Goal: Task Accomplishment & Management: Use online tool/utility

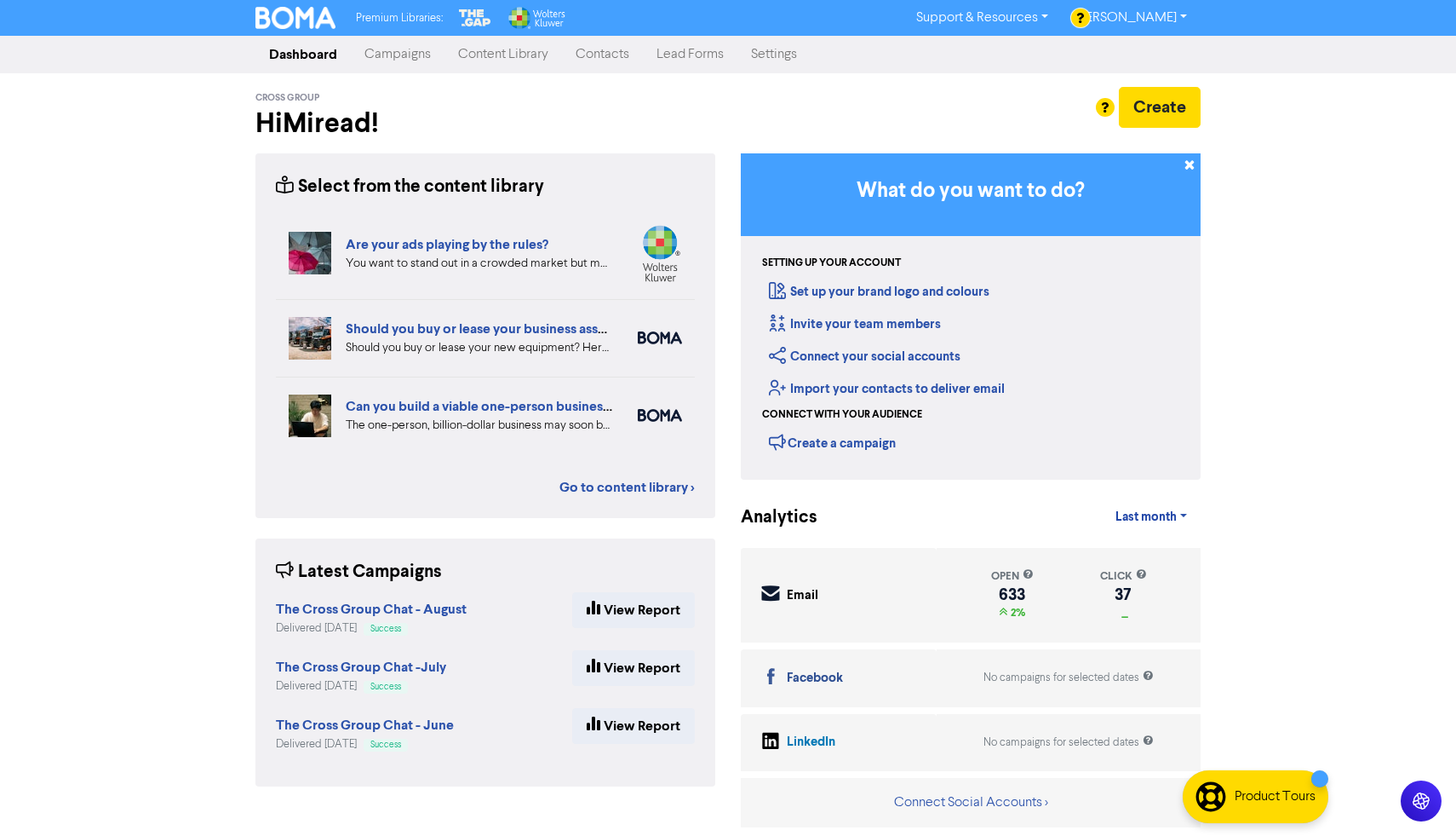
click at [413, 55] on link "Campaigns" at bounding box center [397, 55] width 94 height 34
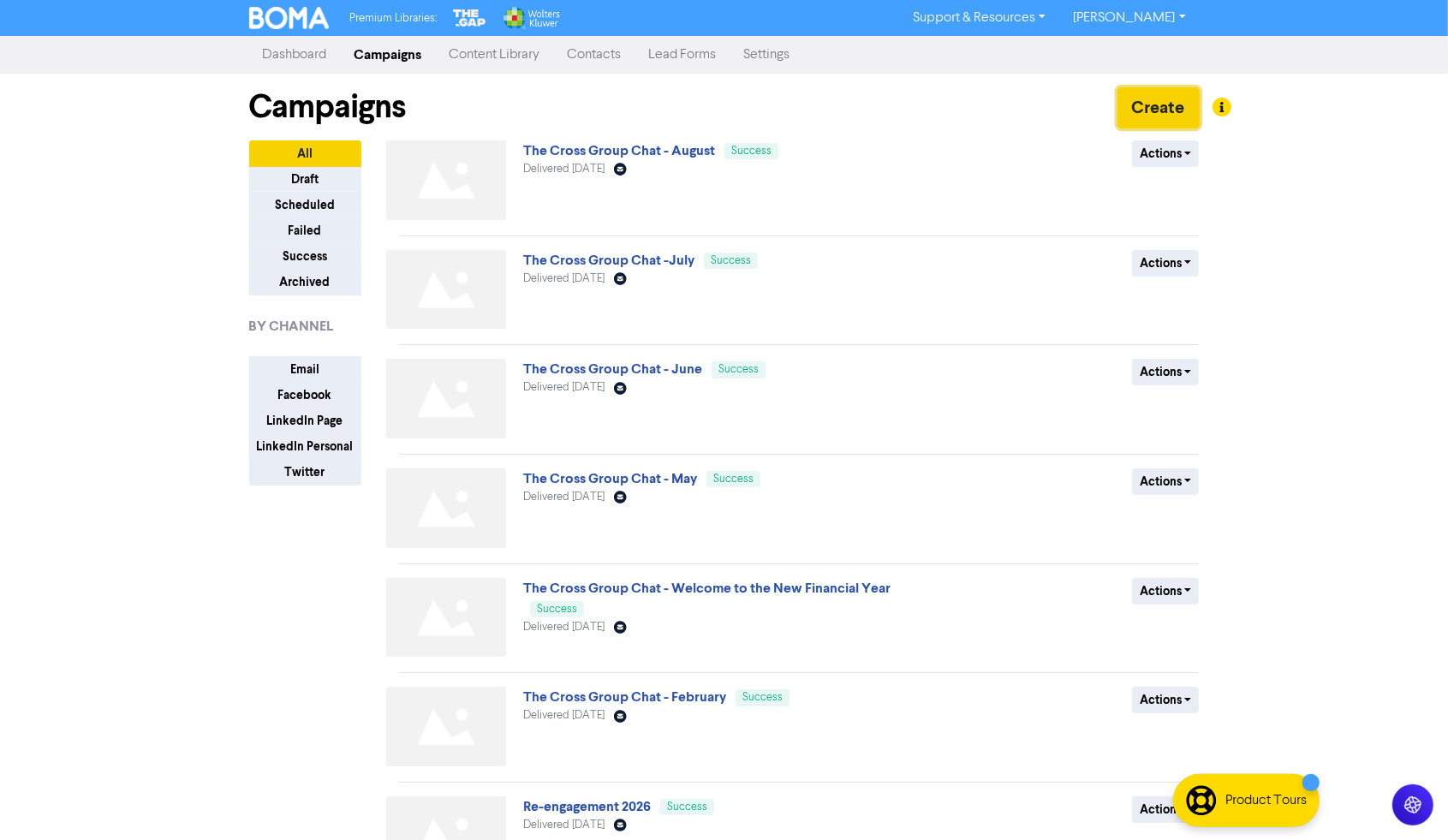
click at [1132, 112] on button "Create" at bounding box center [1158, 108] width 82 height 41
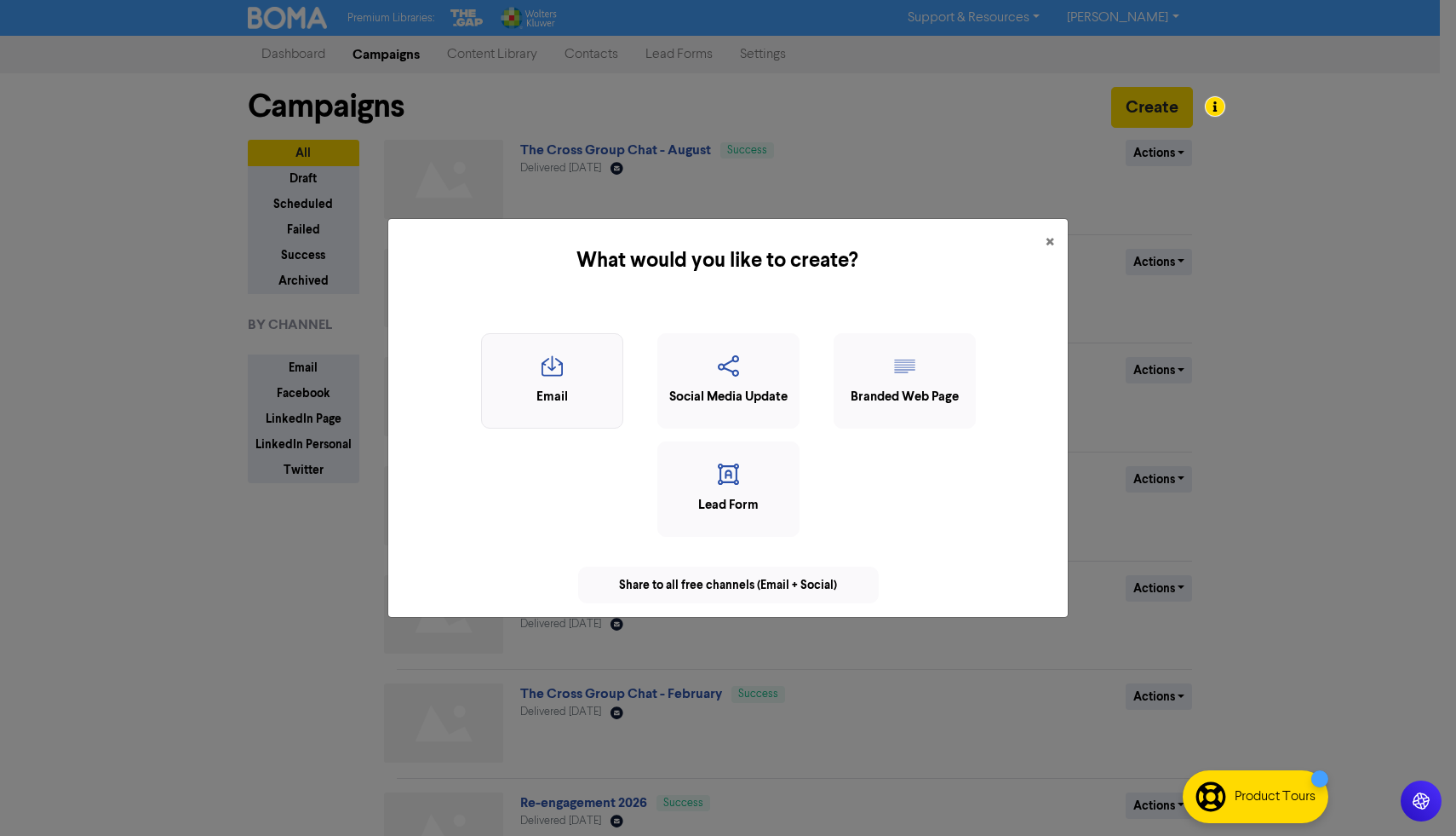
click at [558, 383] on icon "button" at bounding box center [553, 372] width 124 height 33
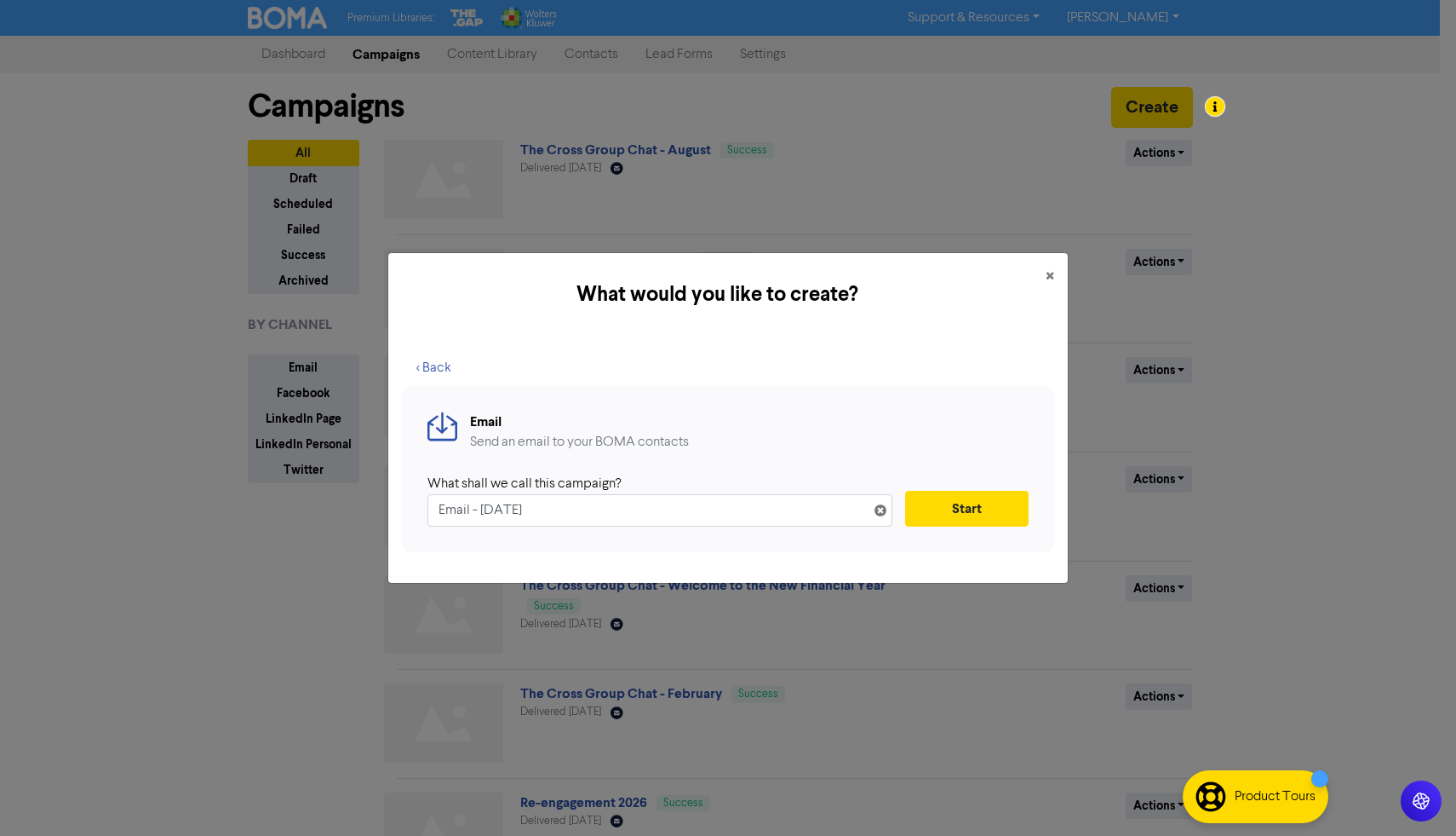
drag, startPoint x: 601, startPoint y: 503, endPoint x: 306, endPoint y: 514, distance: 295.2
click at [306, 514] on div "What would you like to create? × < Back Email Send an email to your BOMA contac…" at bounding box center [728, 418] width 1456 height 836
type input "September"
click at [964, 517] on button "Start" at bounding box center [967, 509] width 124 height 36
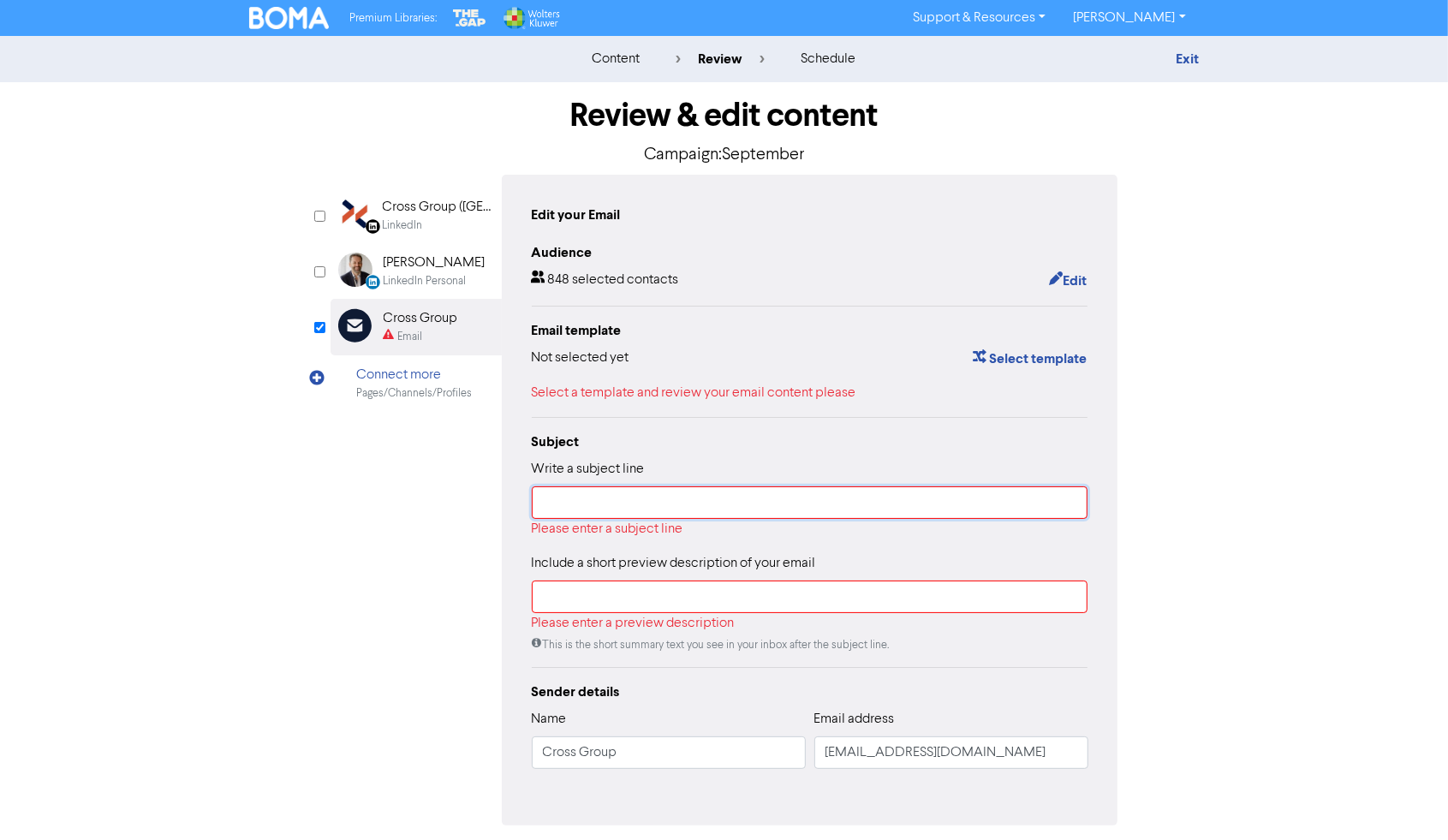
click at [863, 498] on input "text" at bounding box center [809, 503] width 557 height 33
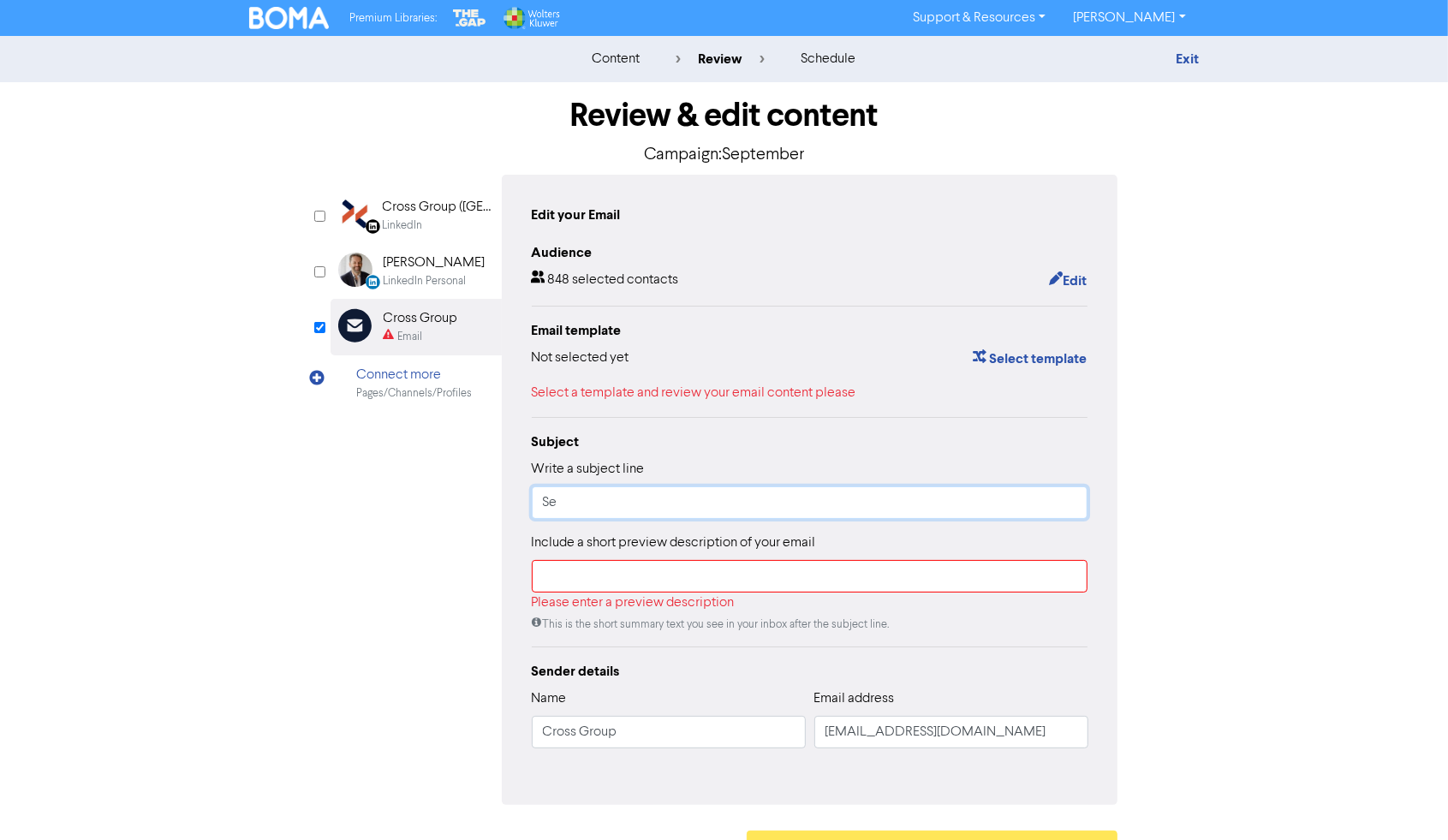
type input "S"
type input "Numbers made simple (finally!)"
click at [584, 583] on input "text" at bounding box center [809, 576] width 557 height 33
paste input "Running a business in [GEOGRAPHIC_DATA] means wearing a dozen hats — boss, HR, …"
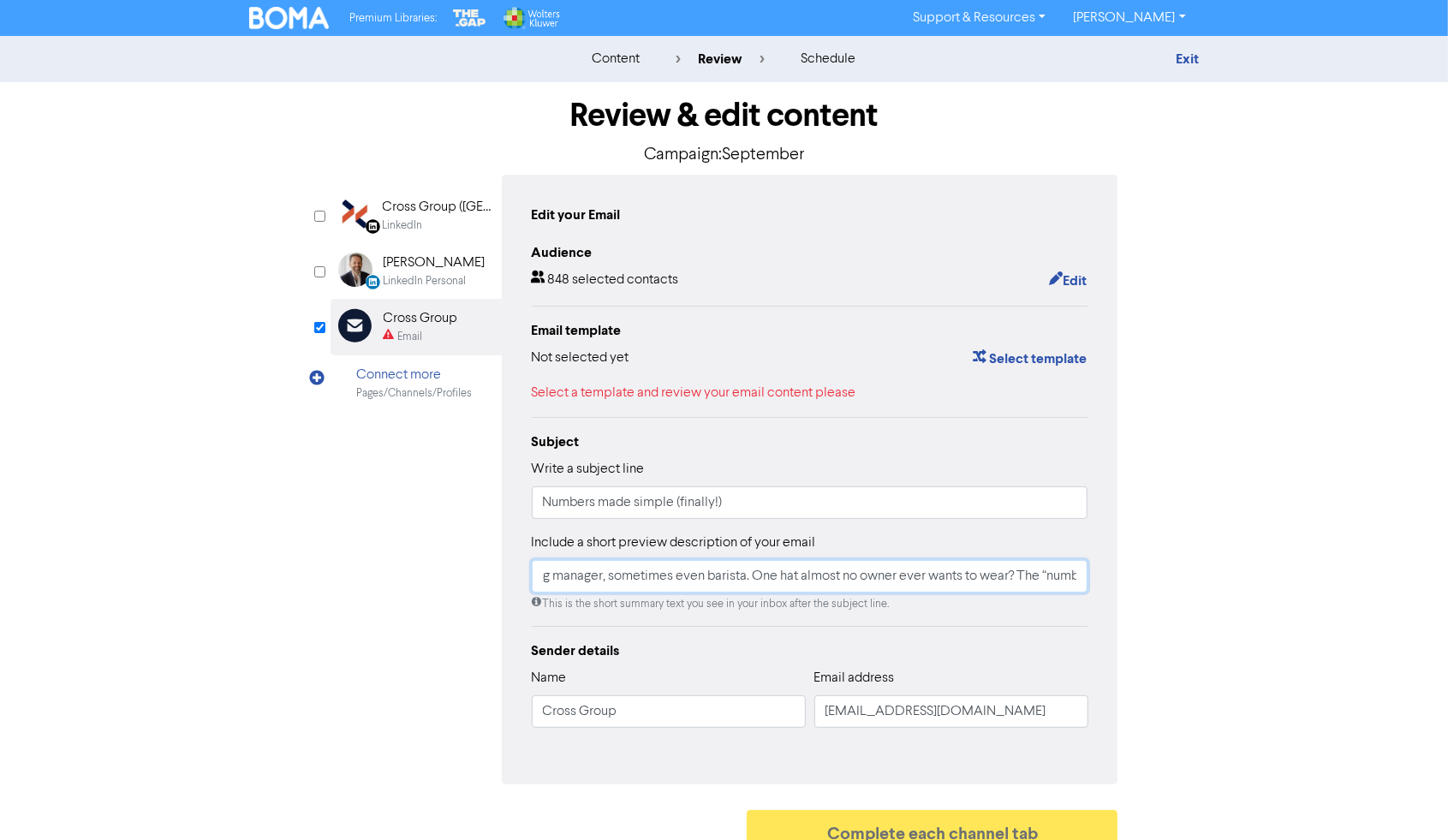
scroll to position [20, 0]
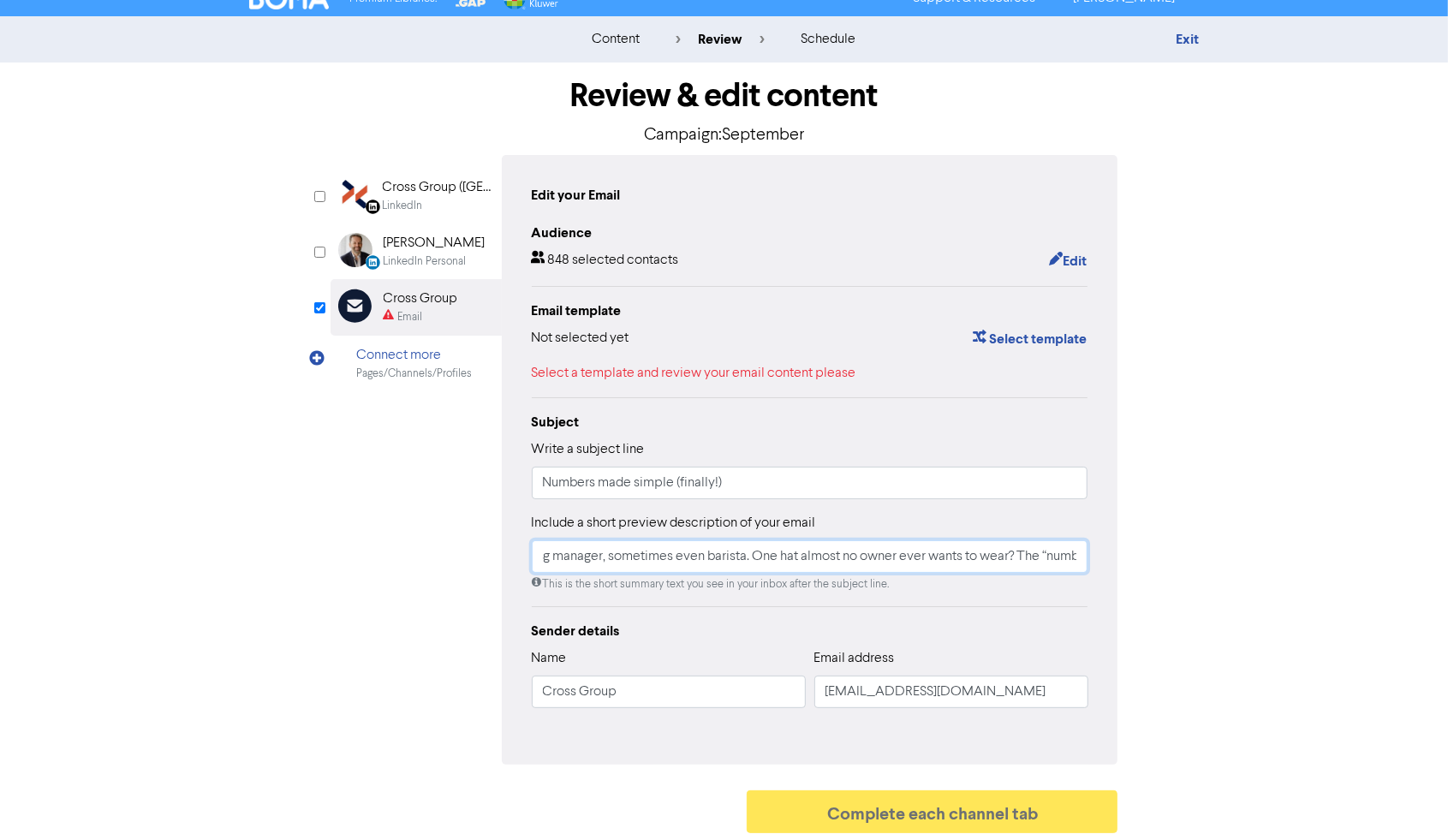
type input "Running a business in [GEOGRAPHIC_DATA] means wearing a dozen hats — boss, HR, …"
click at [776, 373] on div "Select a template and review your email content please" at bounding box center [809, 373] width 557 height 21
click at [1015, 332] on button "Select template" at bounding box center [1030, 339] width 116 height 22
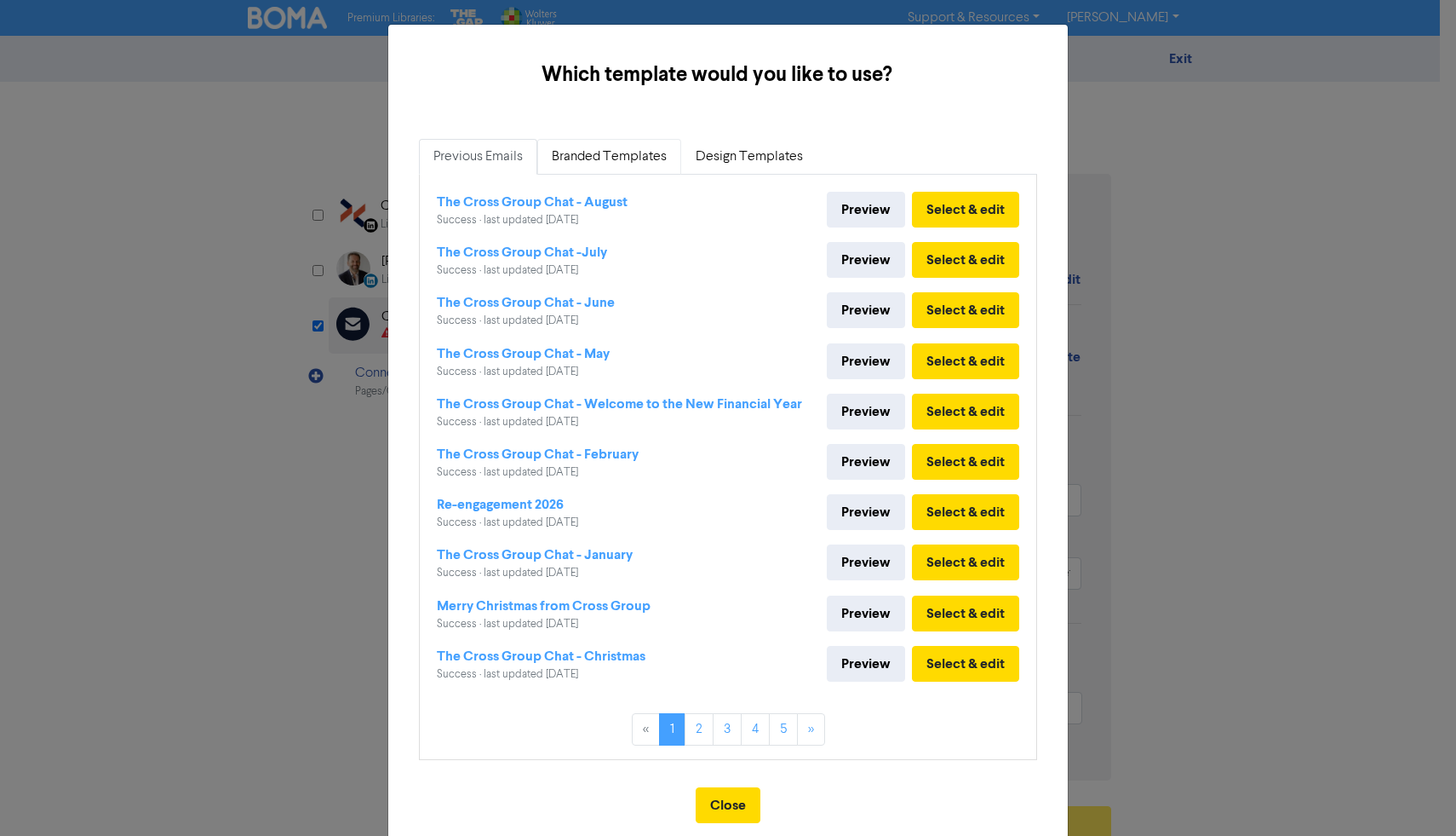
click at [618, 142] on link "Branded Templates" at bounding box center [609, 157] width 144 height 36
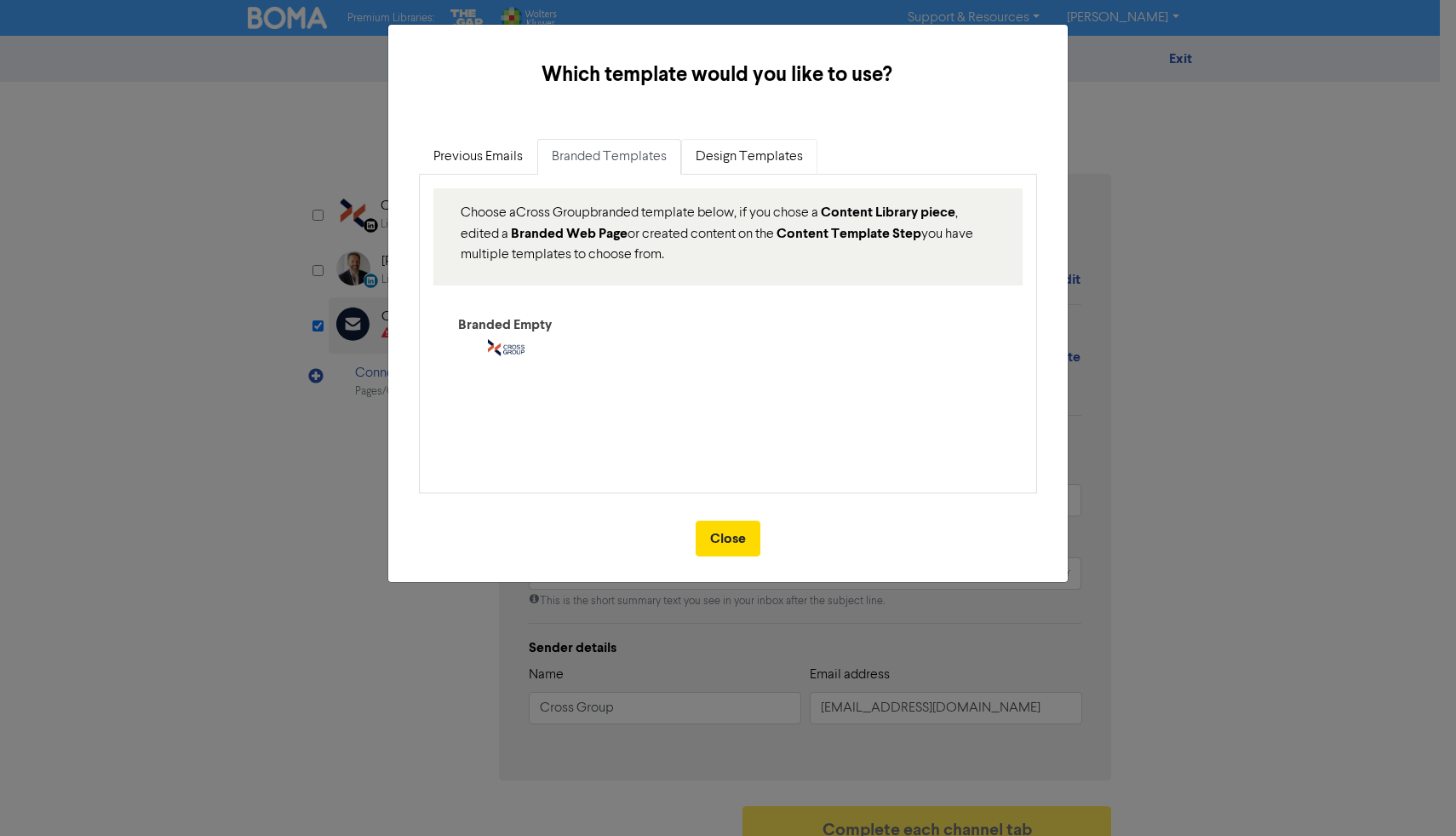
click at [741, 156] on link "Design Templates" at bounding box center [749, 157] width 136 height 36
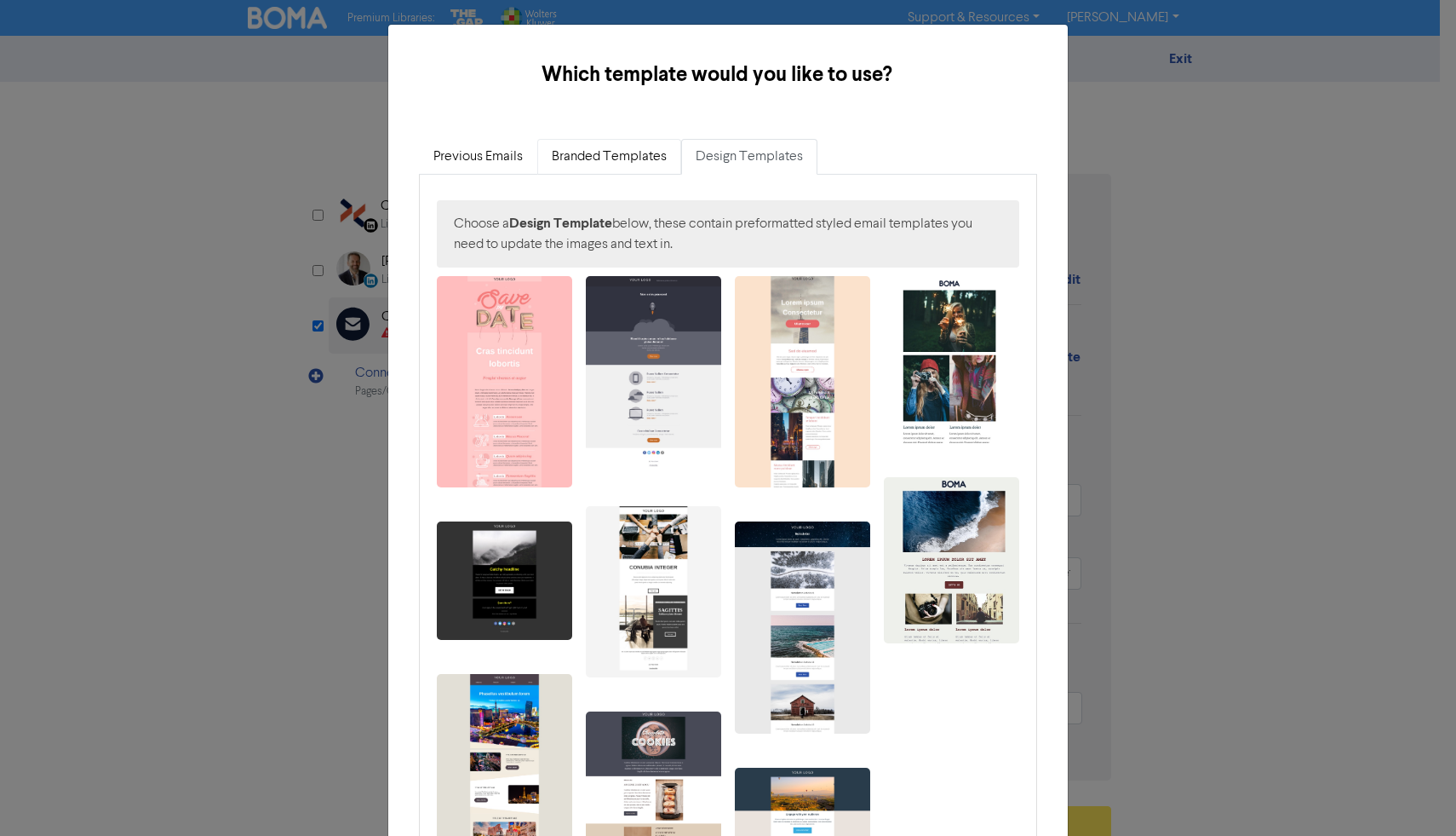
click at [566, 162] on link "Branded Templates" at bounding box center [609, 157] width 144 height 36
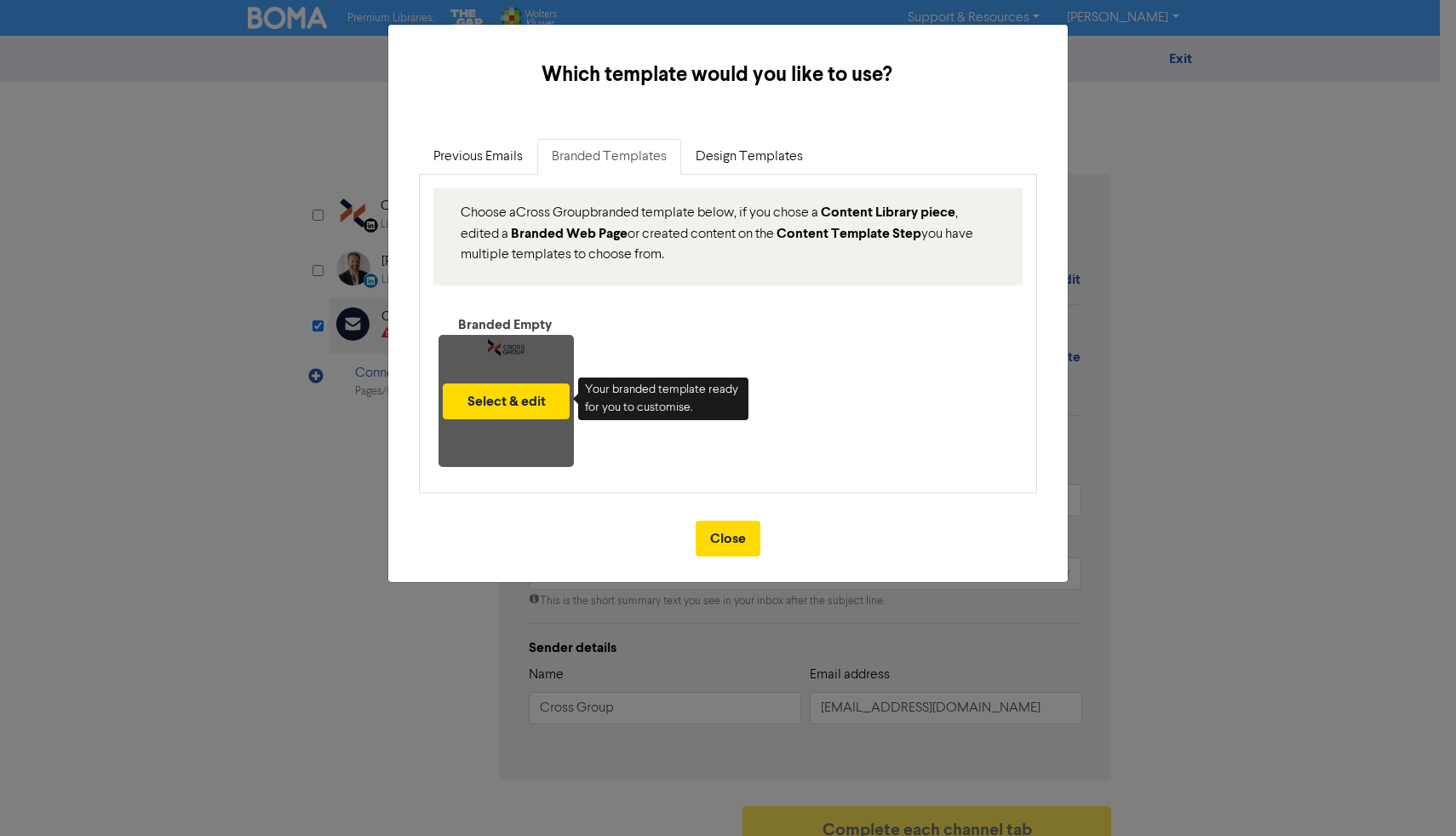
click at [530, 358] on div "Select & edit" at bounding box center [506, 401] width 136 height 132
click at [537, 393] on button "Select & edit" at bounding box center [506, 402] width 127 height 36
